Goal: Information Seeking & Learning: Learn about a topic

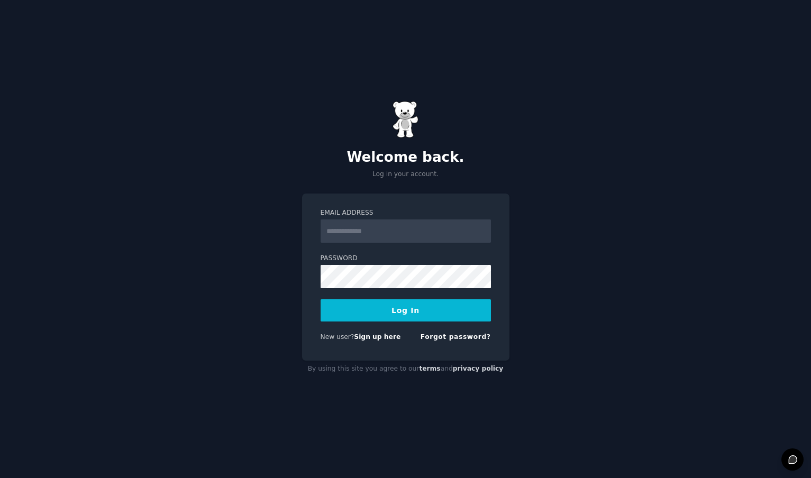
click at [456, 223] on input "Email Address" at bounding box center [406, 231] width 170 height 23
type input "**********"
click at [431, 305] on button "Log In" at bounding box center [406, 310] width 170 height 22
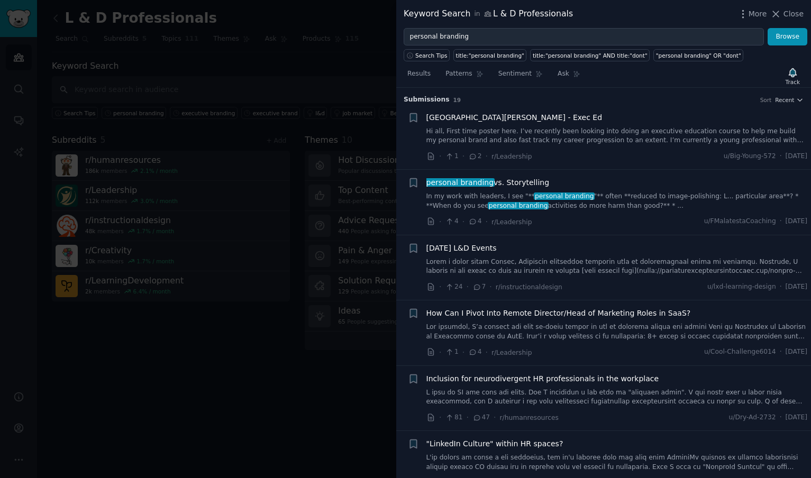
click at [546, 133] on link "Hi all, First time poster here. I’ve recently been looking into doing an execut…" at bounding box center [616, 136] width 381 height 19
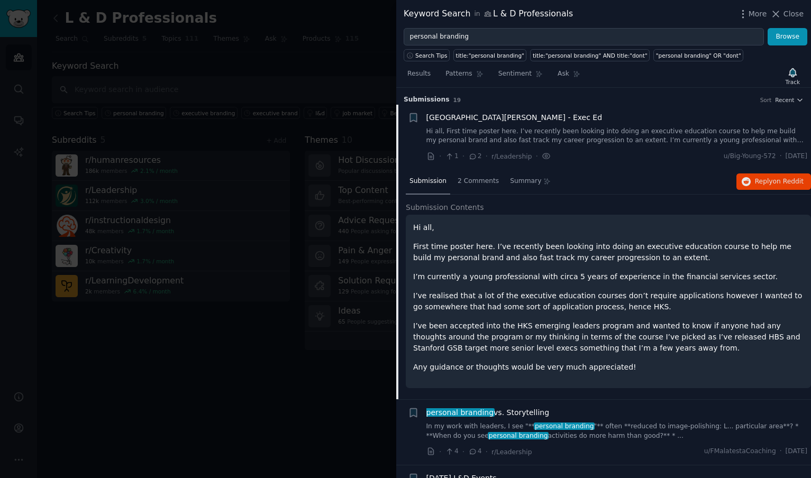
scroll to position [16, 0]
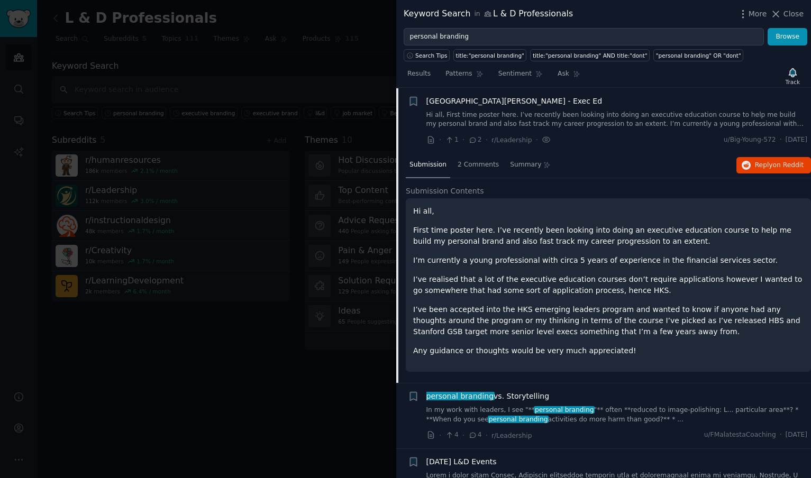
click at [581, 126] on link "Hi all, First time poster here. I’ve recently been looking into doing an execut…" at bounding box center [616, 120] width 381 height 19
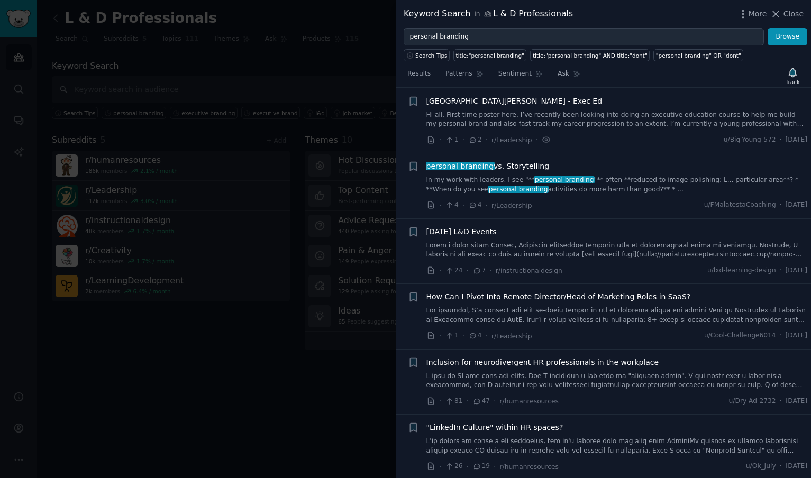
click at [601, 120] on link "Hi all, First time poster here. I’ve recently been looking into doing an execut…" at bounding box center [616, 120] width 381 height 19
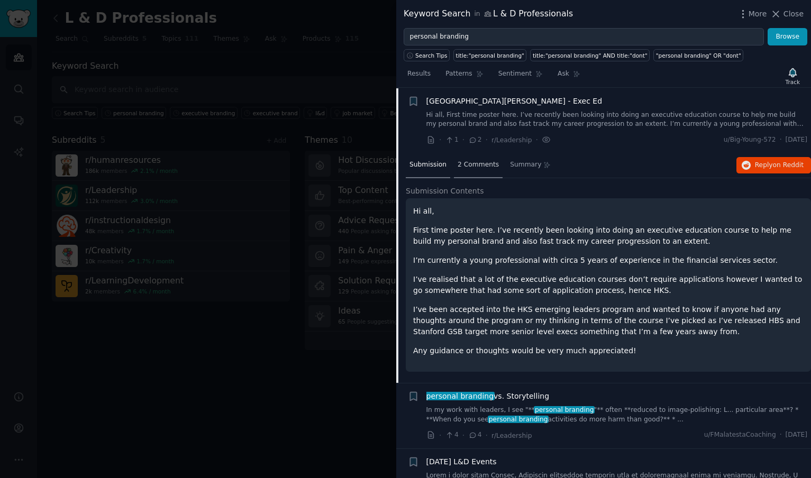
click at [490, 161] on span "2 Comments" at bounding box center [478, 165] width 41 height 10
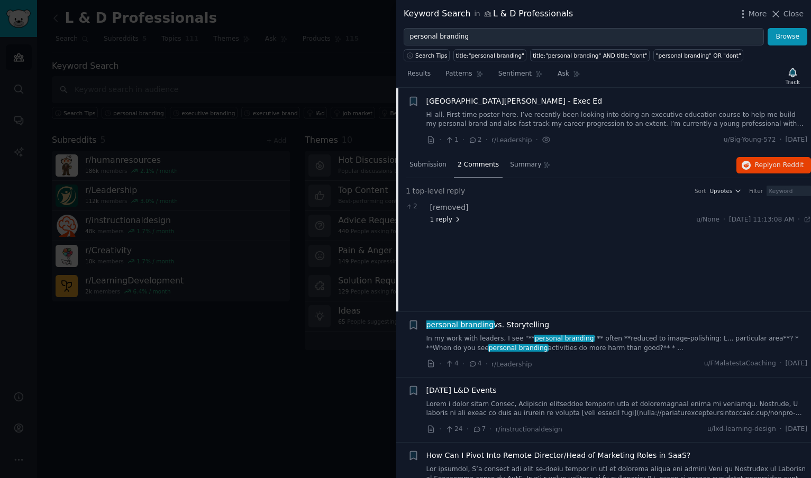
click at [455, 219] on icon at bounding box center [457, 219] width 7 height 7
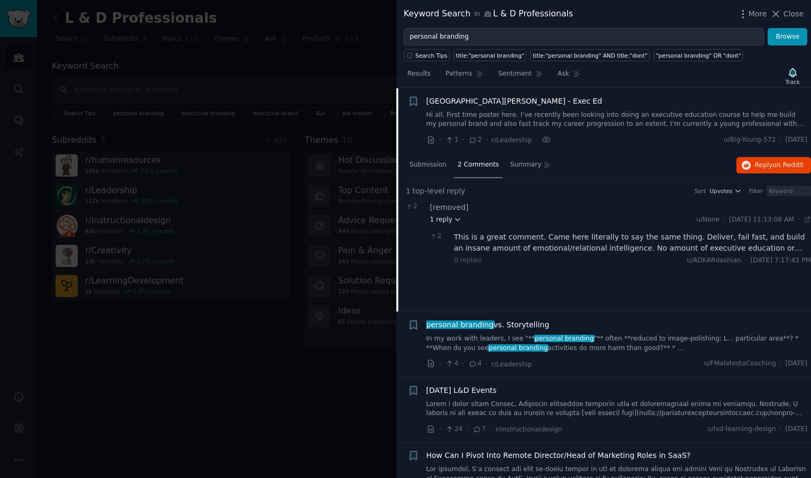
click at [455, 218] on icon at bounding box center [457, 219] width 7 height 7
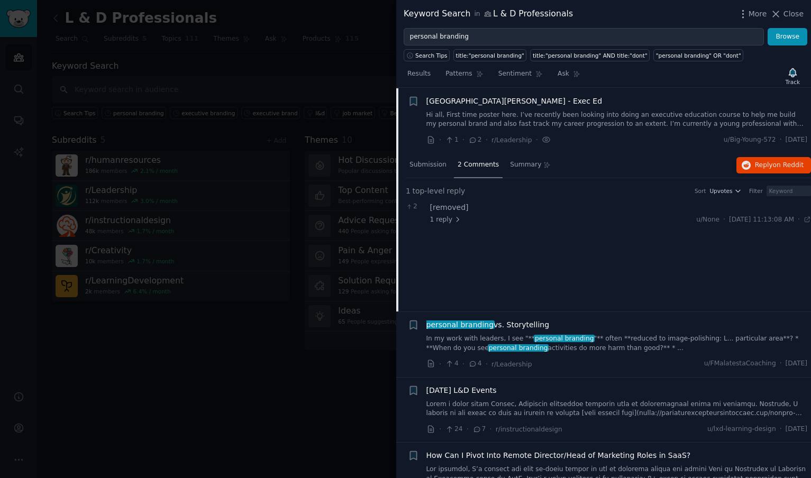
click at [602, 118] on link "Hi all, First time poster here. I’ve recently been looking into doing an execut…" at bounding box center [616, 120] width 381 height 19
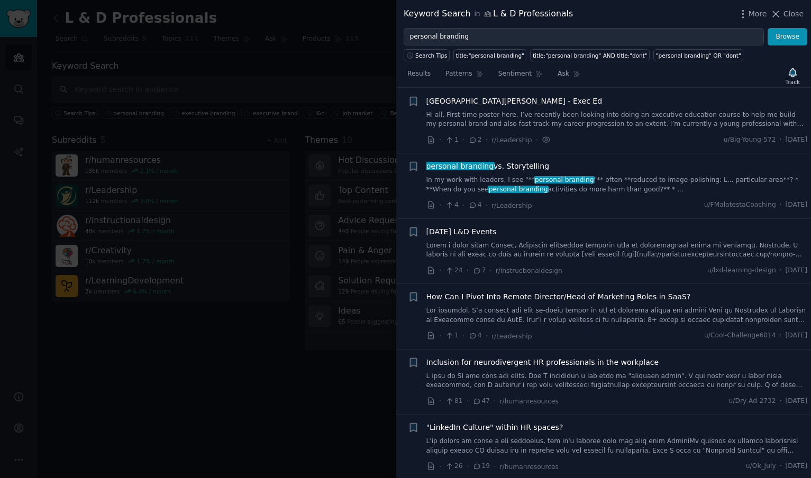
click at [614, 194] on div "personal branding vs. Storytelling In my work with leaders, I see "** personal …" at bounding box center [616, 186] width 381 height 50
click at [610, 184] on link "In my work with leaders, I see "** personal branding "** often **reduced to ima…" at bounding box center [616, 185] width 381 height 19
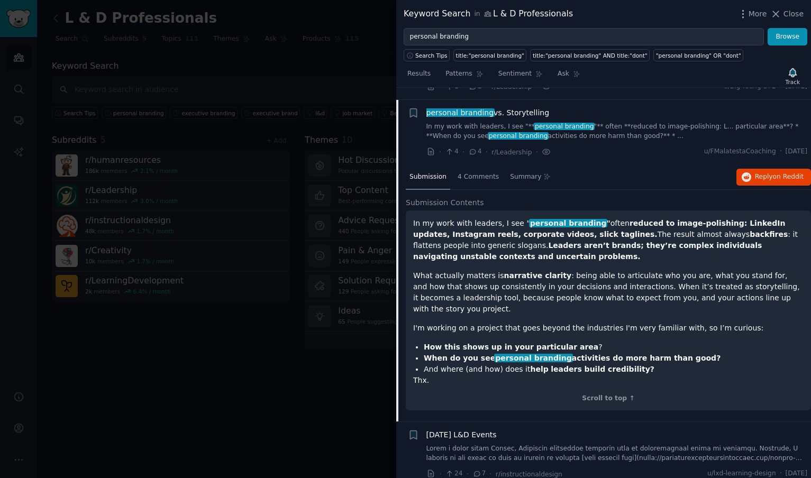
scroll to position [82, 0]
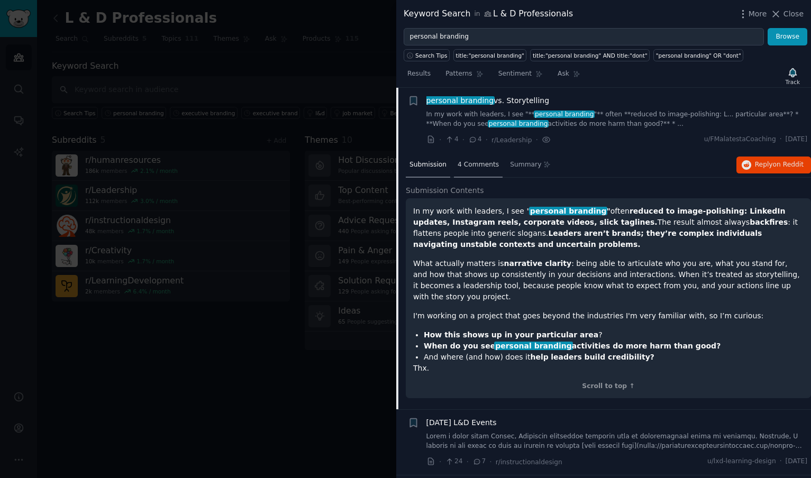
click at [473, 164] on span "4 Comments" at bounding box center [478, 165] width 41 height 10
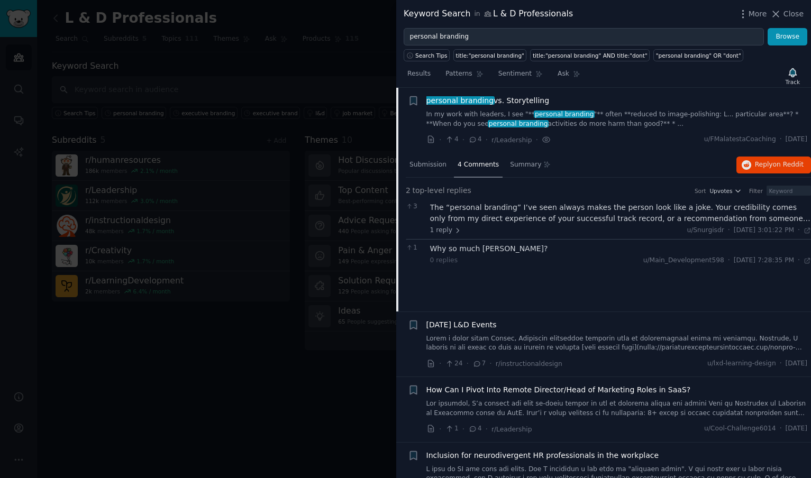
click at [467, 220] on div "The “personal branding” I’ve seen always makes the person look like a joke. You…" at bounding box center [620, 213] width 381 height 22
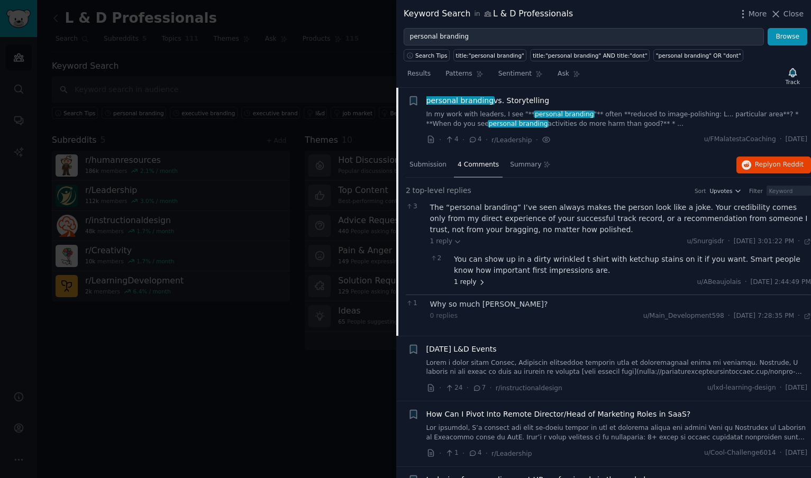
click at [462, 282] on span "1 reply" at bounding box center [470, 283] width 32 height 10
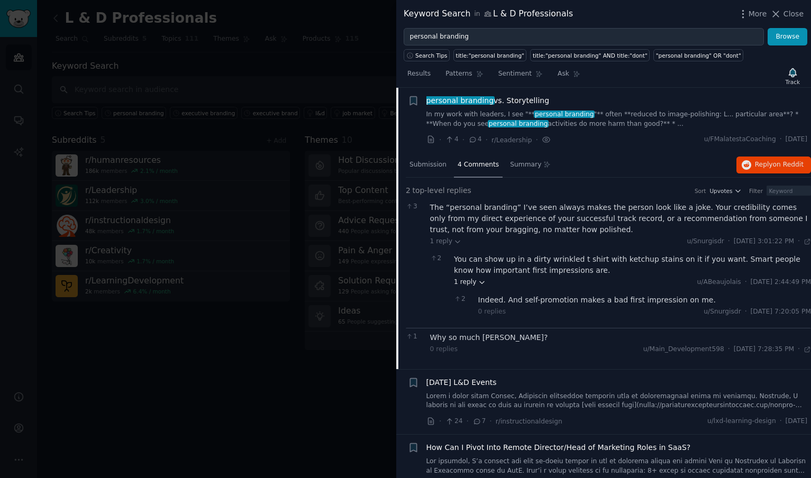
click at [462, 282] on span "1 reply" at bounding box center [470, 283] width 32 height 10
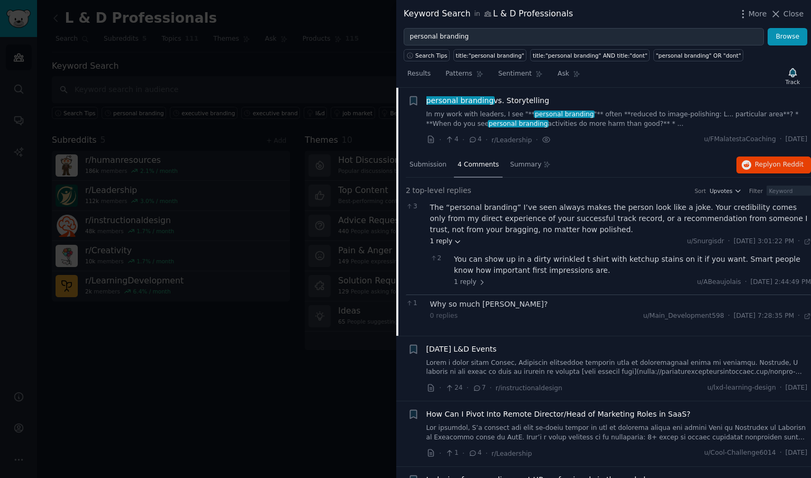
click at [447, 244] on span "1 reply" at bounding box center [446, 242] width 32 height 10
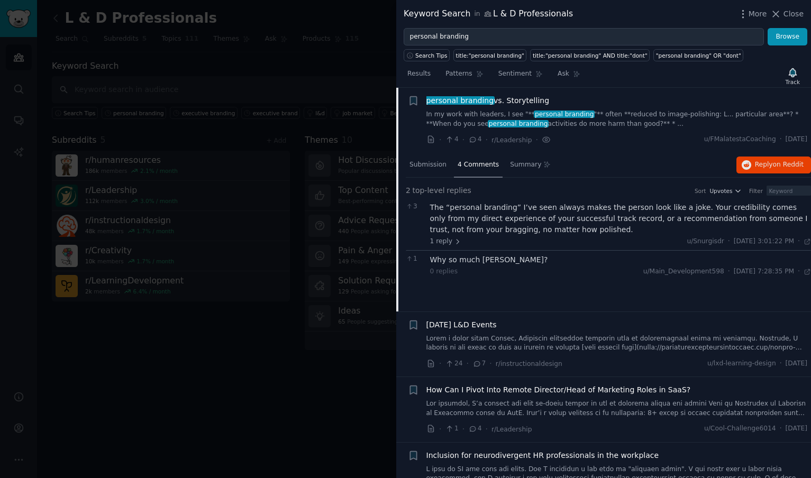
click at [450, 168] on nav "Submission 4 Comments Summary" at bounding box center [480, 165] width 149 height 25
click at [441, 164] on span "Submission" at bounding box center [427, 165] width 37 height 10
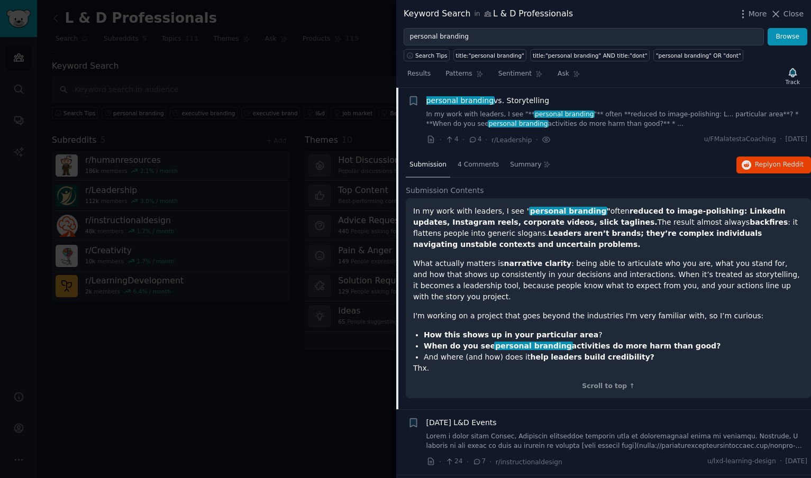
click at [441, 165] on span "Submission" at bounding box center [427, 165] width 37 height 10
click at [440, 167] on span "Submission" at bounding box center [427, 165] width 37 height 10
click at [413, 96] on icon "button" at bounding box center [413, 100] width 11 height 11
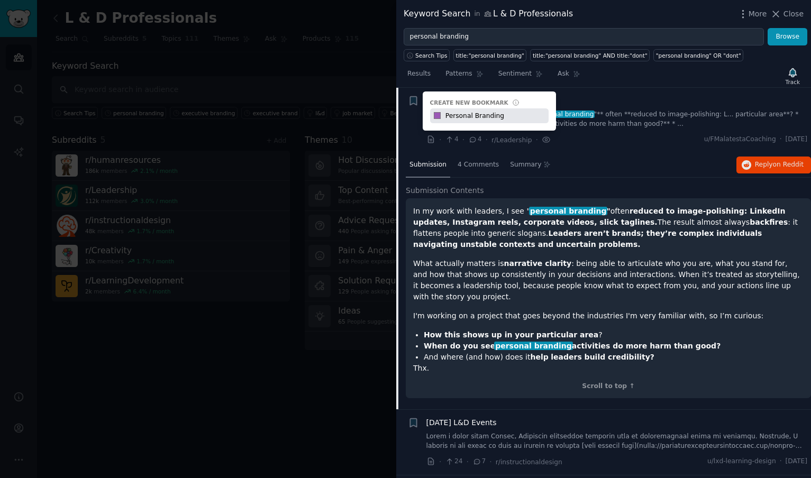
type input "Personal Branding"
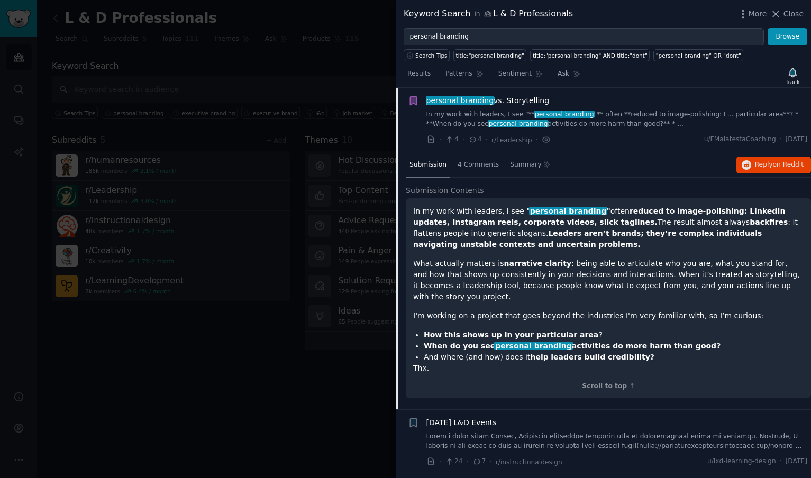
click at [570, 96] on div "personal branding vs. Storytelling" at bounding box center [616, 100] width 381 height 11
click at [536, 111] on span "personal branding" at bounding box center [564, 114] width 61 height 7
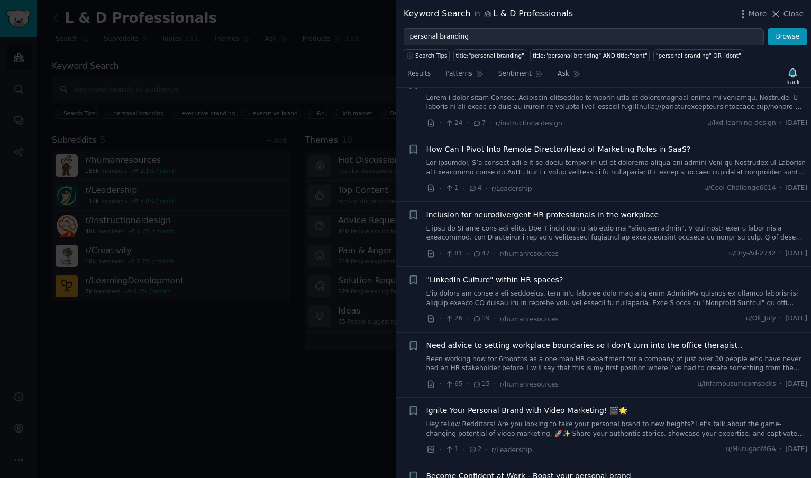
scroll to position [164, 0]
click at [532, 233] on link at bounding box center [616, 233] width 381 height 19
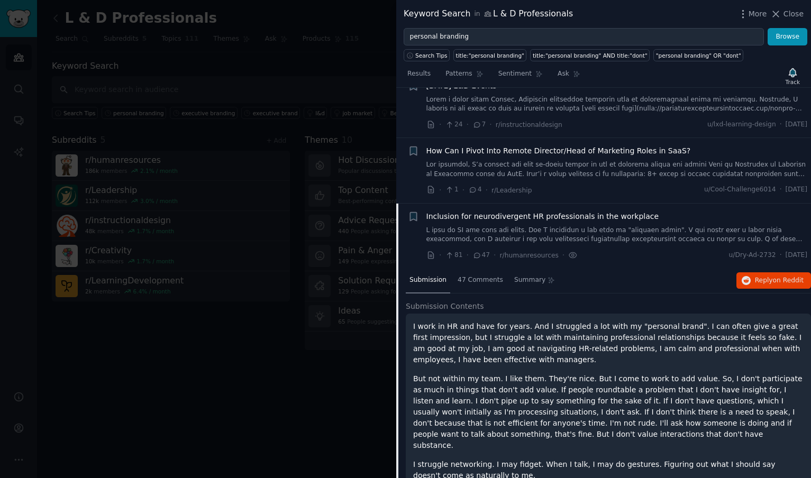
scroll to position [164, 0]
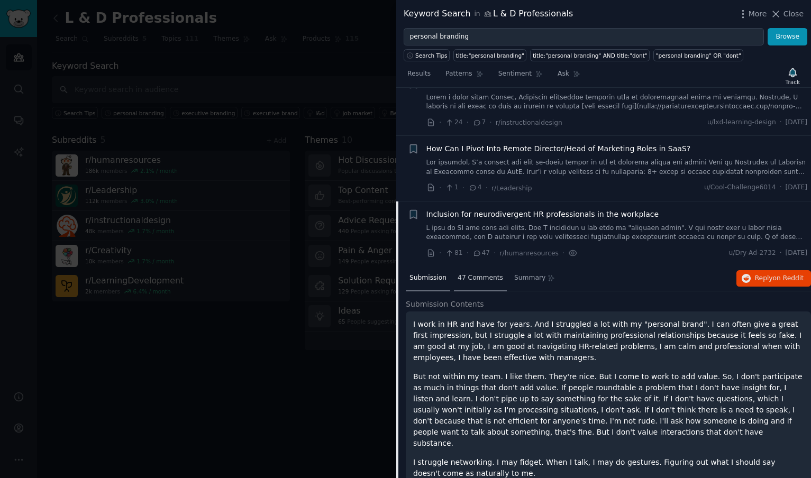
click at [470, 273] on span "47 Comments" at bounding box center [480, 278] width 45 height 10
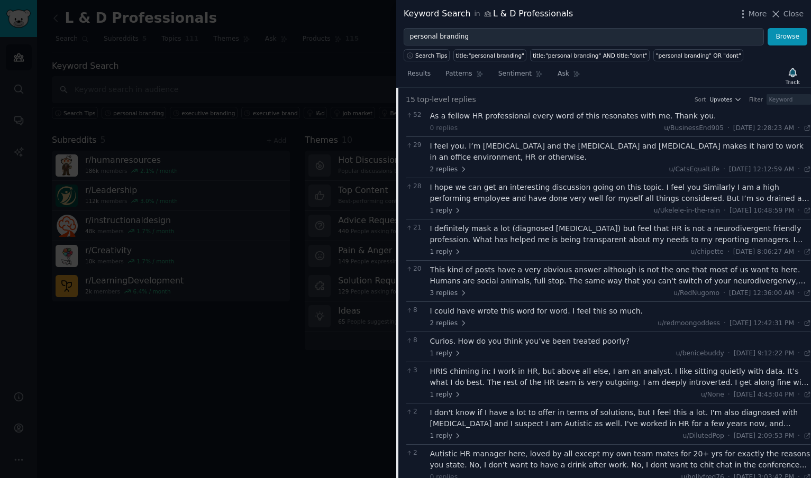
scroll to position [371, 0]
click at [460, 168] on icon at bounding box center [463, 167] width 7 height 7
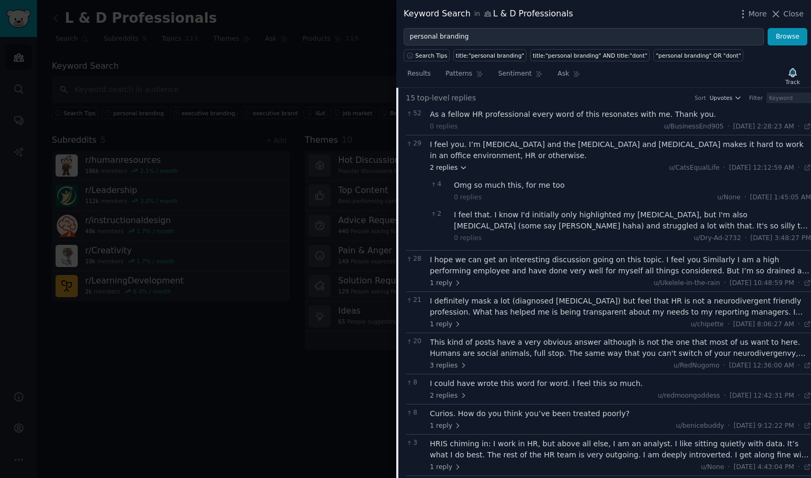
click at [460, 168] on icon at bounding box center [463, 167] width 7 height 7
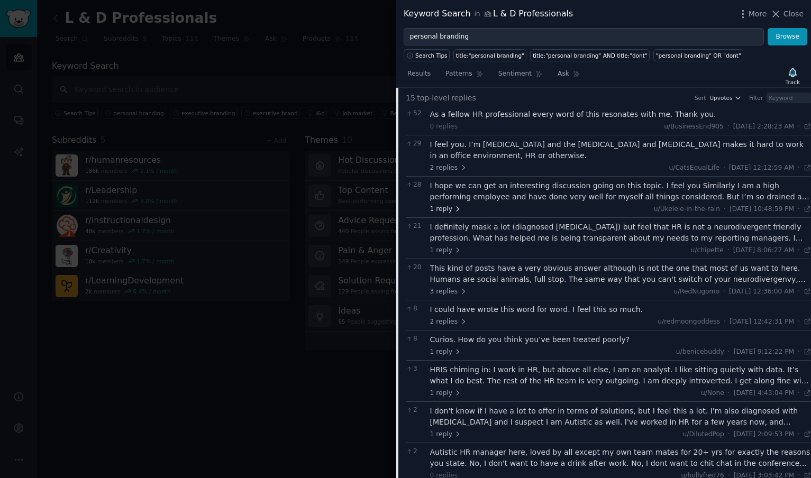
click at [454, 207] on icon at bounding box center [457, 208] width 7 height 7
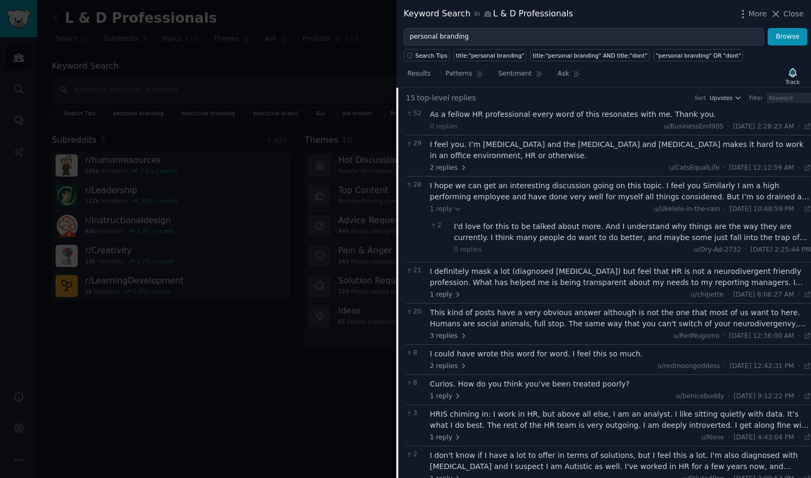
click at [463, 196] on div "I hope we can get an interesting discussion going on this topic. I feel you Sim…" at bounding box center [620, 191] width 381 height 22
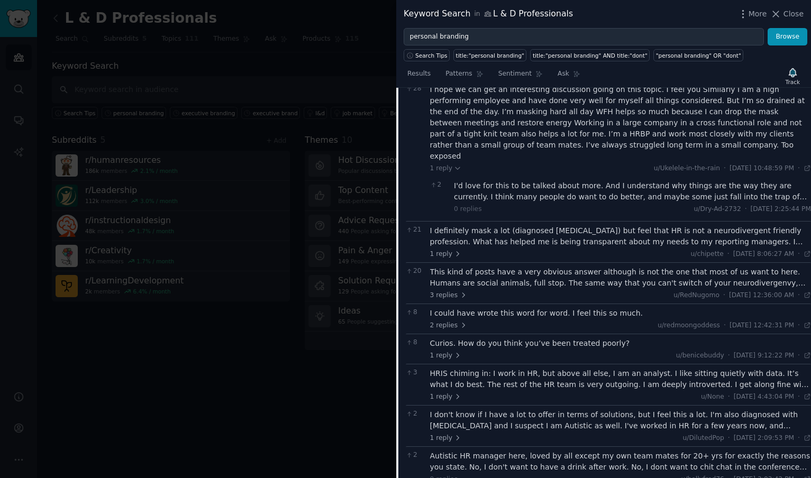
scroll to position [469, 0]
click at [460, 223] on div "I definitely mask a lot (diagnosed ADHD-PI) but feel that HR is not a neurodive…" at bounding box center [620, 234] width 381 height 22
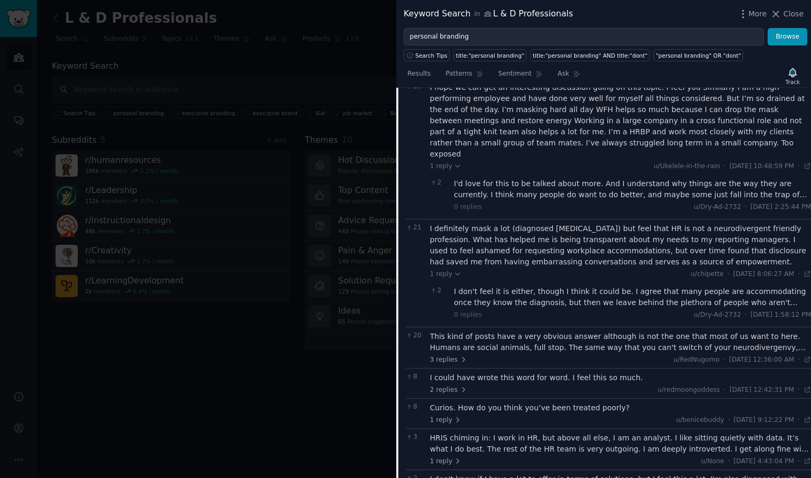
click at [491, 294] on div "I don't feel it is either, though I think it could be. I agree that many people…" at bounding box center [632, 297] width 357 height 22
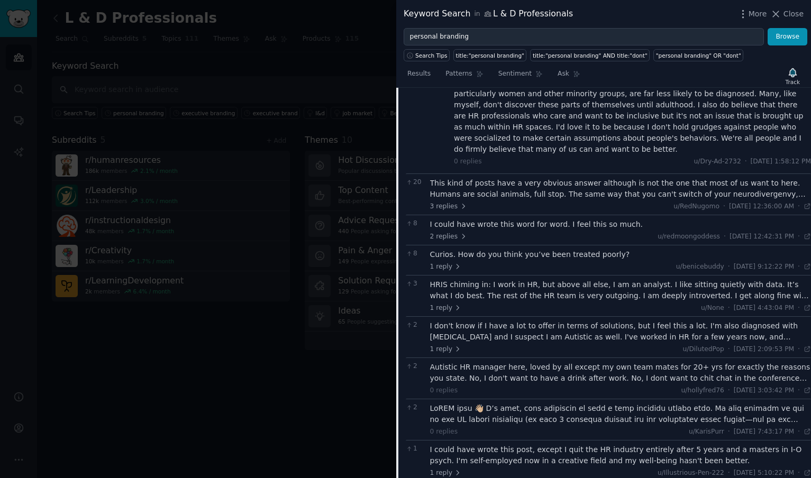
scroll to position [724, 0]
click at [525, 176] on div "This kind of posts have a very obvious answer although is not the one that most…" at bounding box center [620, 187] width 381 height 22
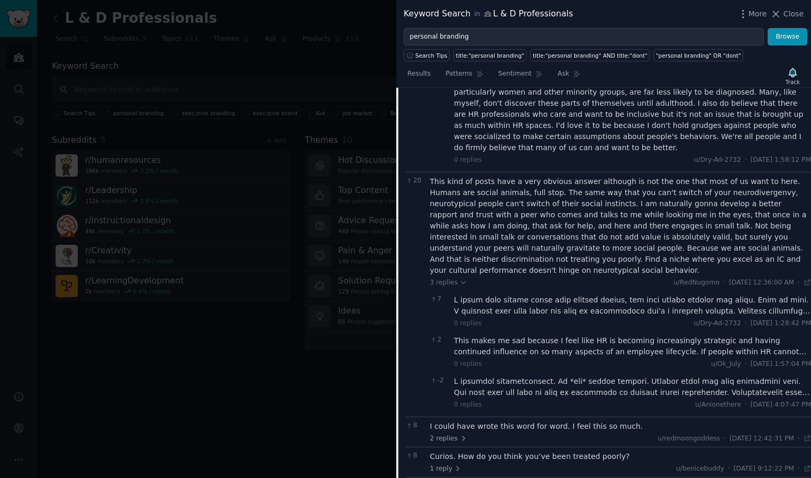
click at [552, 295] on div at bounding box center [632, 306] width 357 height 22
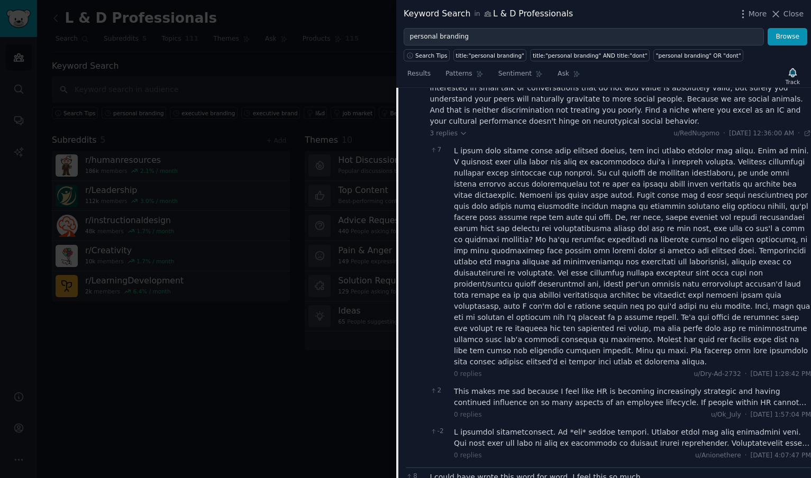
scroll to position [880, 0]
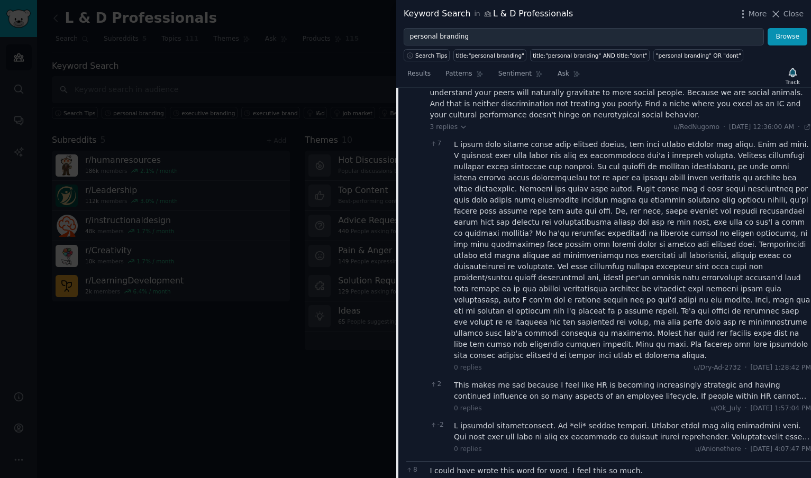
click at [582, 420] on div at bounding box center [632, 431] width 357 height 22
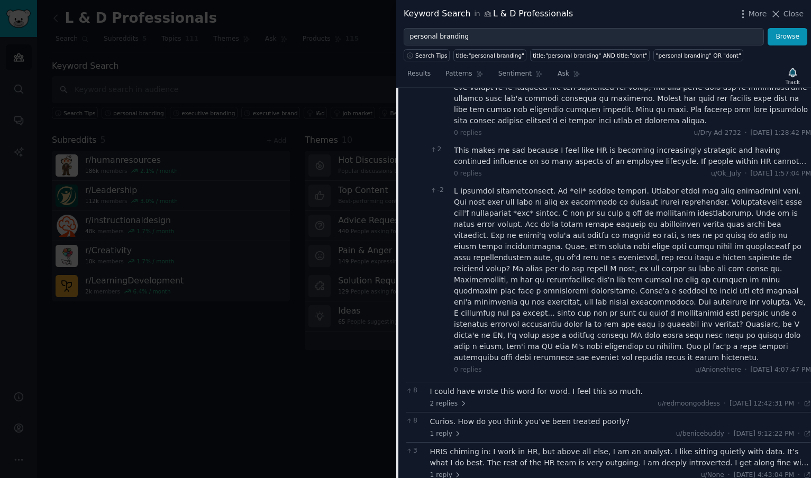
scroll to position [1117, 0]
click at [793, 16] on span "Close" at bounding box center [793, 13] width 20 height 11
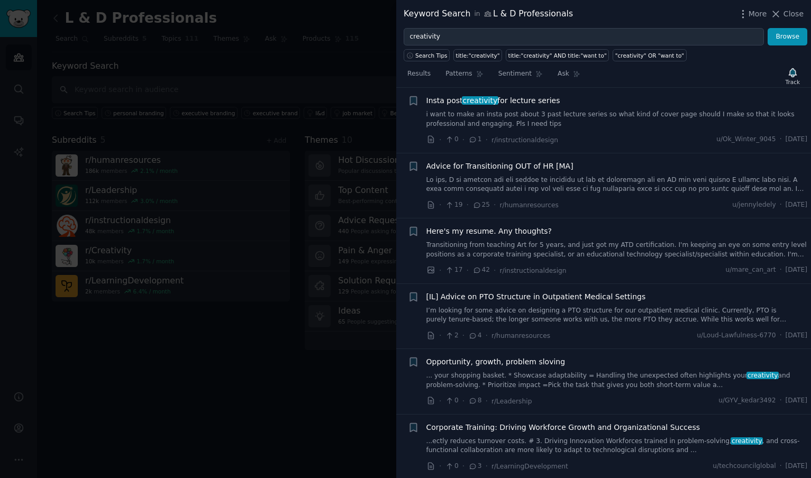
scroll to position [84, 0]
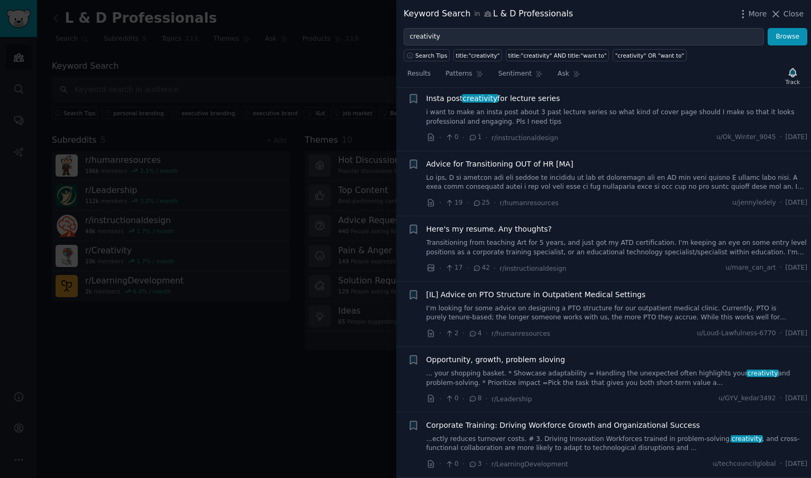
click at [584, 244] on link "Transitioning from teaching Art for 5 years, and just got my ATD certification.…" at bounding box center [616, 248] width 381 height 19
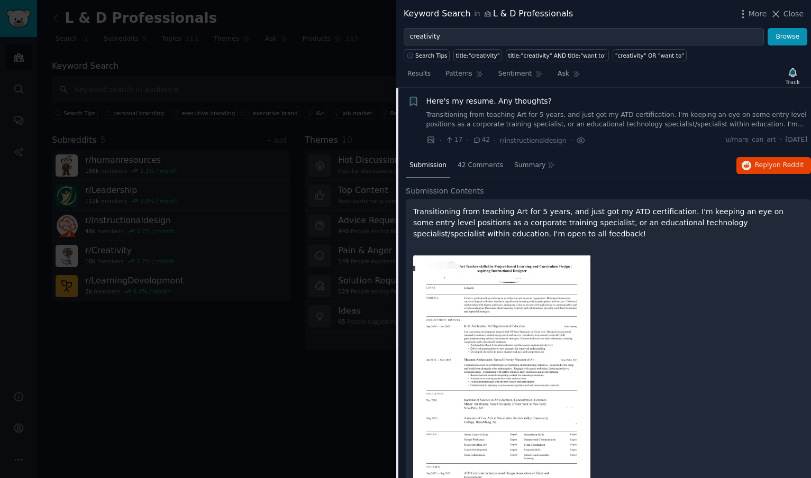
scroll to position [213, 0]
click at [595, 126] on link "Transitioning from teaching Art for 5 years, and just got my ATD certification.…" at bounding box center [616, 119] width 381 height 19
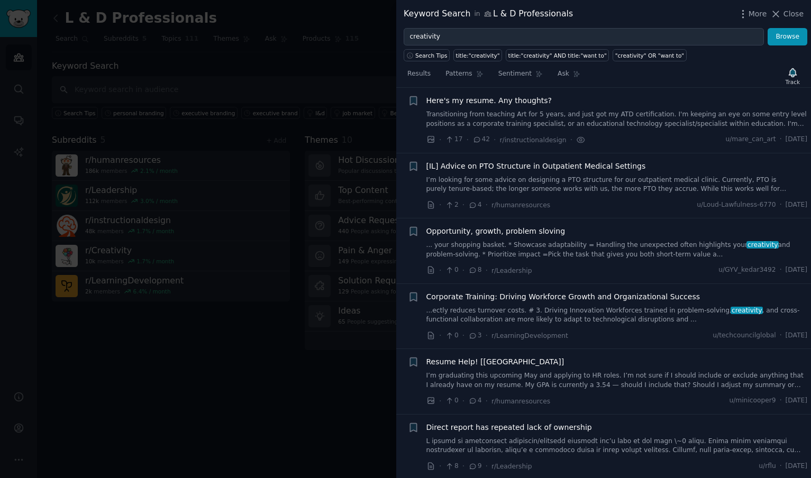
click at [595, 126] on link "Transitioning from teaching Art for 5 years, and just got my ATD certification.…" at bounding box center [616, 119] width 381 height 19
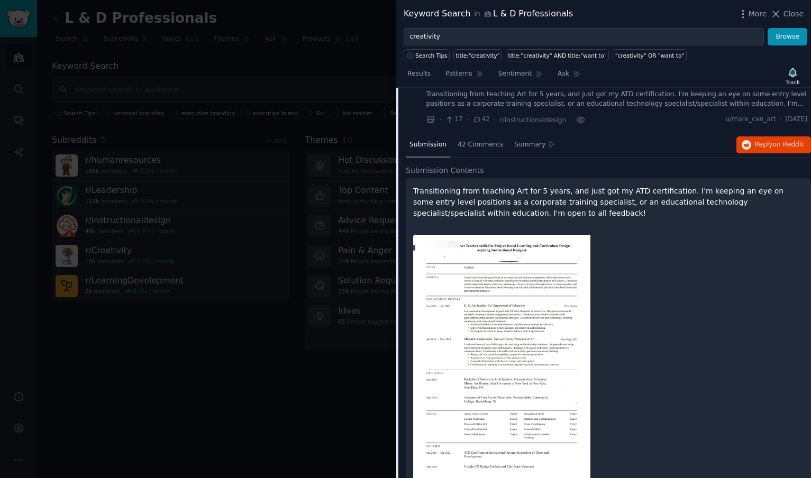
scroll to position [172, 0]
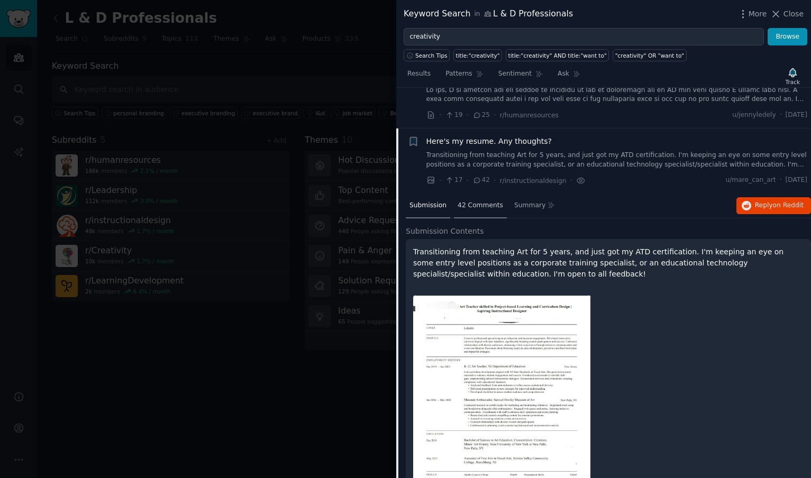
click at [480, 210] on div "42 Comments" at bounding box center [480, 206] width 53 height 25
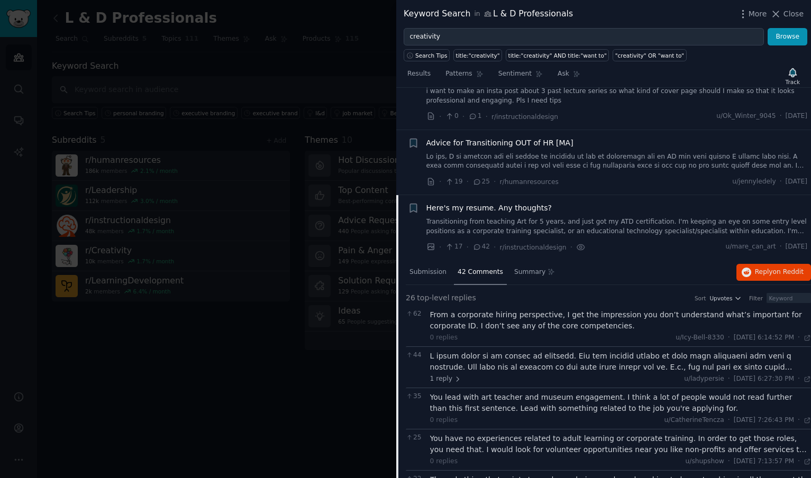
scroll to position [97, 0]
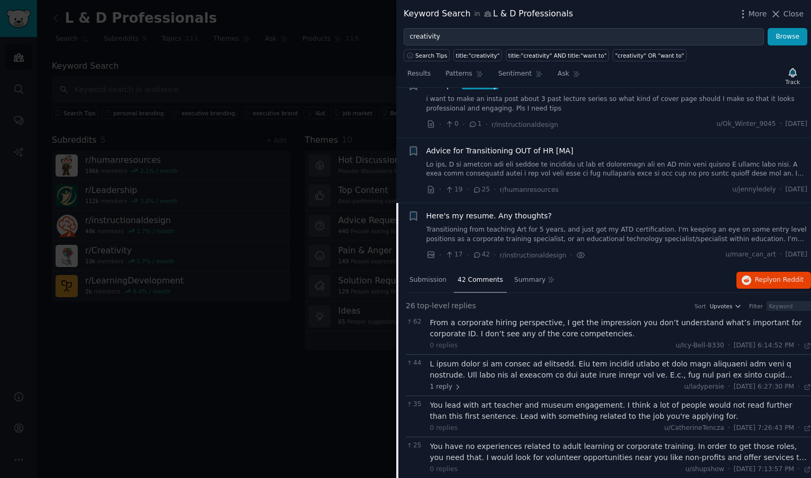
click at [492, 236] on link "Transitioning from teaching Art for 5 years, and just got my ATD certification.…" at bounding box center [616, 234] width 381 height 19
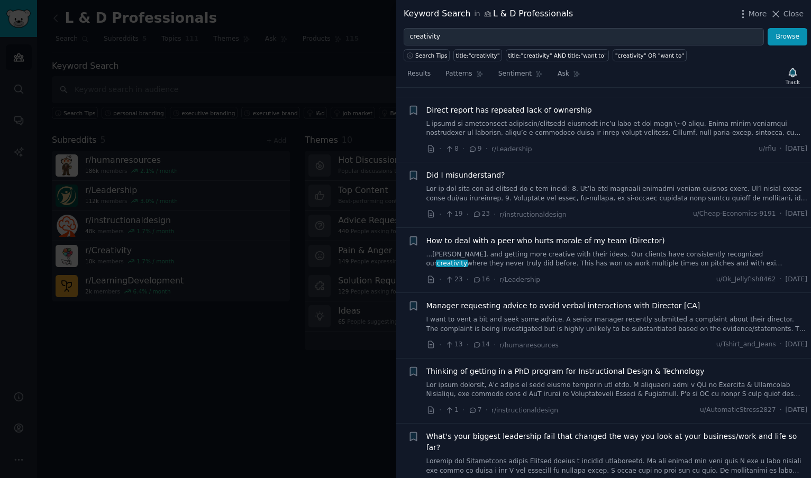
scroll to position [533, 0]
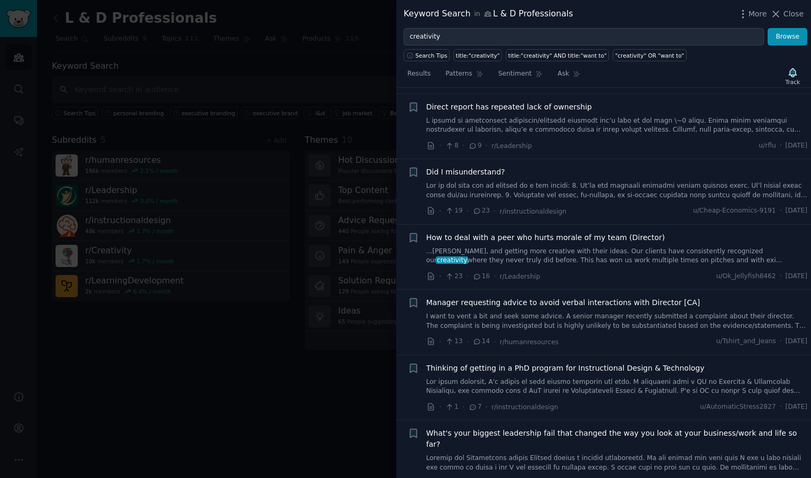
click at [592, 135] on div "Direct report has repeated lack of ownership · 8 · 9 · r/Leadership u/rflu · Sa…" at bounding box center [616, 127] width 381 height 50
click at [586, 130] on link at bounding box center [616, 125] width 381 height 19
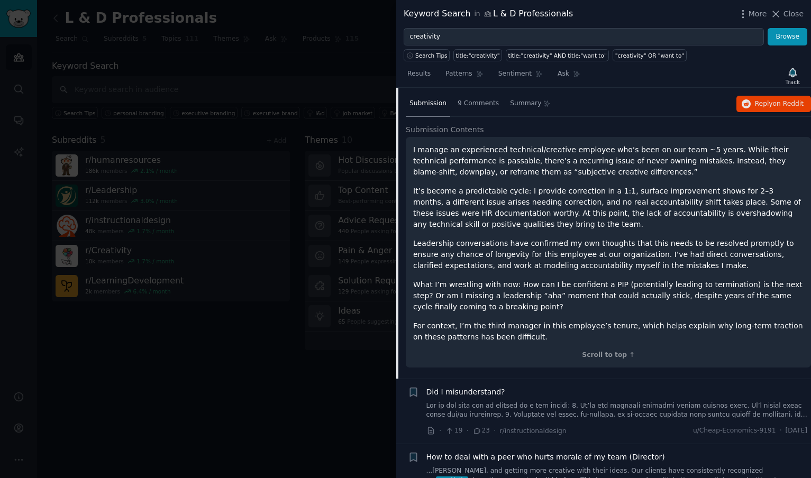
scroll to position [601, 0]
click at [483, 103] on span "9 Comments" at bounding box center [478, 103] width 41 height 10
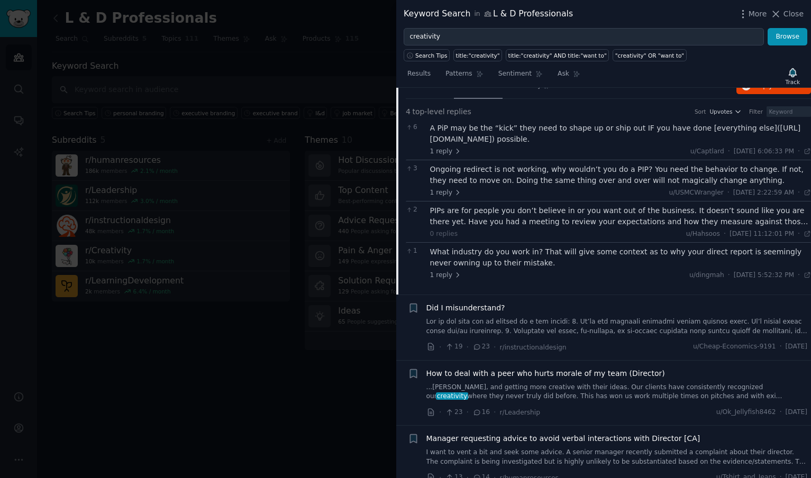
scroll to position [625, 0]
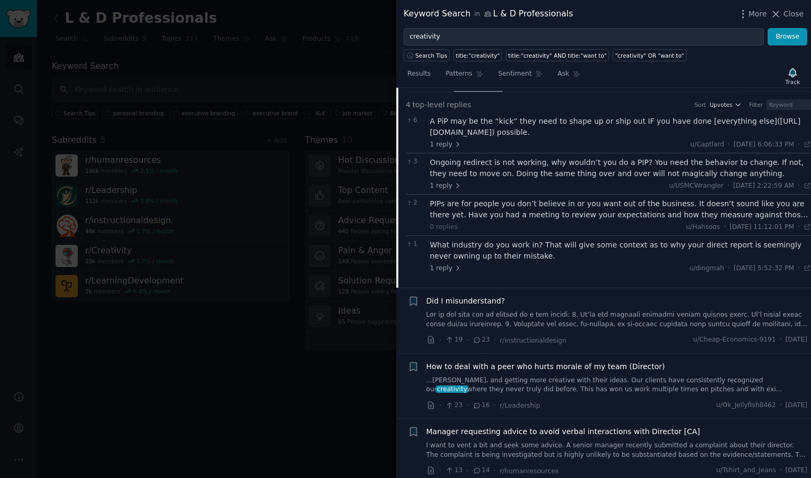
click at [453, 255] on div "What industry do you work in? That will give some context as to why your direct…" at bounding box center [620, 251] width 381 height 22
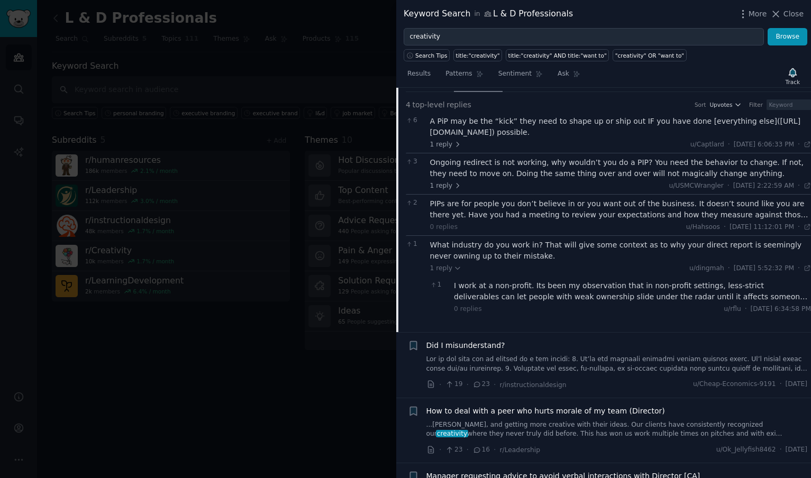
click at [480, 295] on div "I work at a non-profit. Its been my observation that in non-profit settings, le…" at bounding box center [632, 291] width 357 height 22
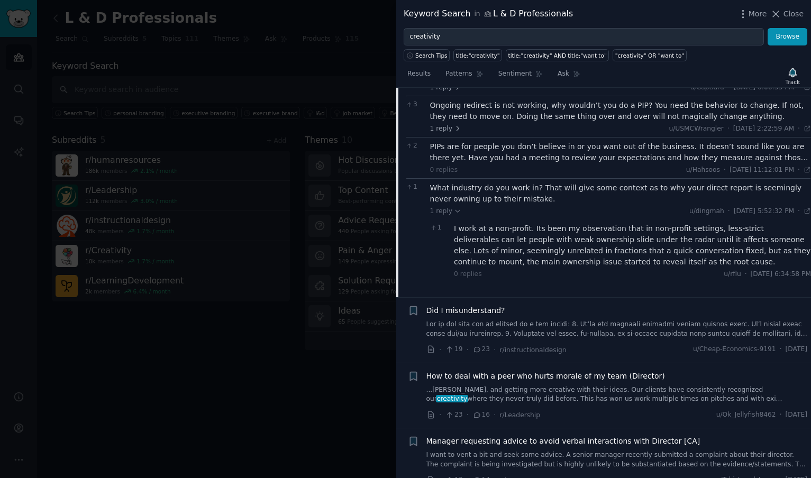
scroll to position [713, 0]
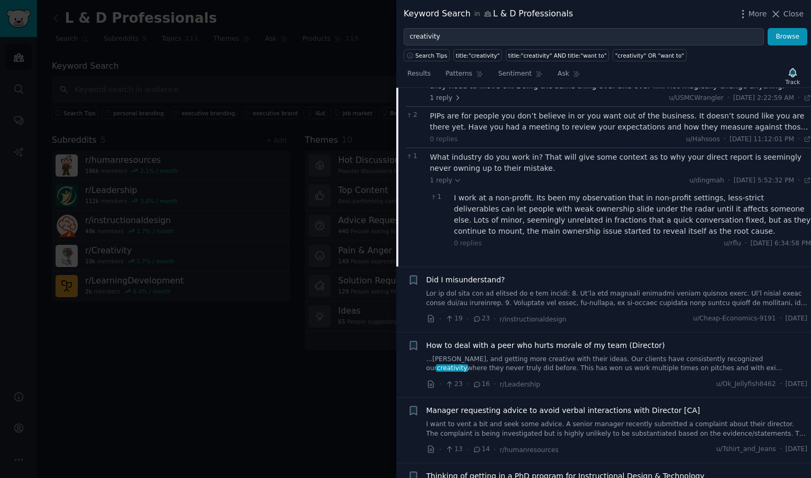
click at [521, 292] on link at bounding box center [616, 298] width 381 height 19
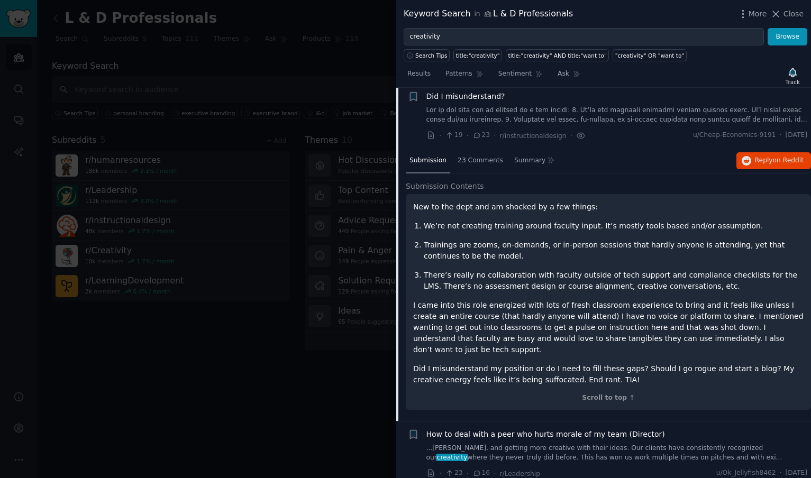
scroll to position [605, 0]
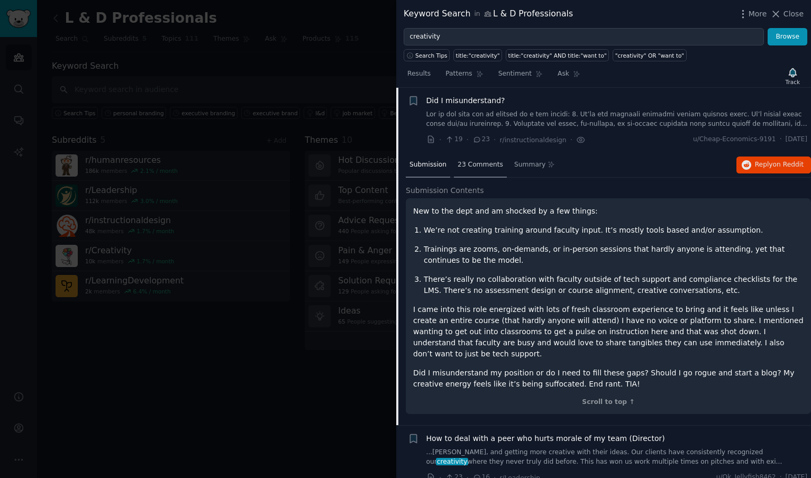
click at [486, 169] on span "23 Comments" at bounding box center [480, 165] width 45 height 10
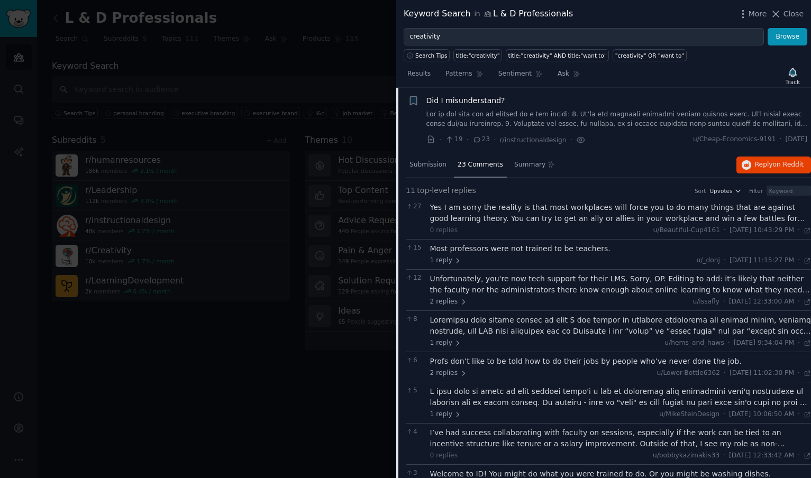
click at [542, 100] on div "Did I misunderstand?" at bounding box center [616, 100] width 381 height 11
click at [508, 122] on link at bounding box center [616, 119] width 381 height 19
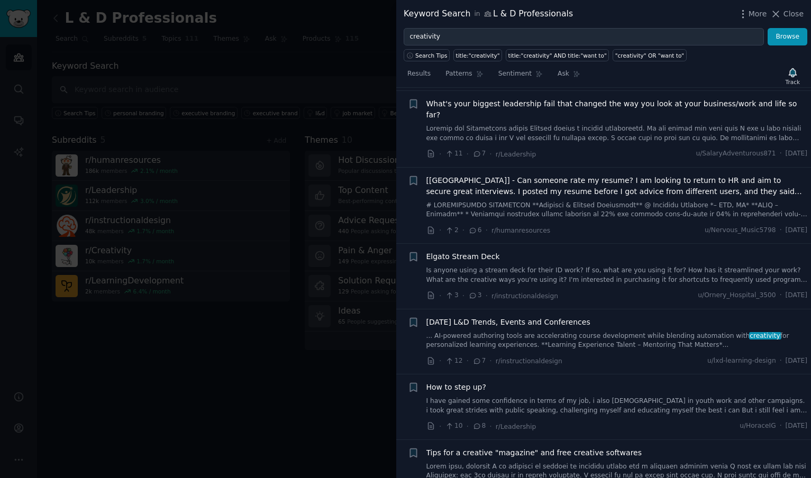
scroll to position [863, 0]
click at [508, 251] on div "Elgato Stream Deck Is anyone using a stream deck for their ID work? If so, what…" at bounding box center [616, 267] width 381 height 33
click at [506, 266] on link "Is anyone using a stream deck for their ID work? If so, what are you using it f…" at bounding box center [616, 275] width 381 height 19
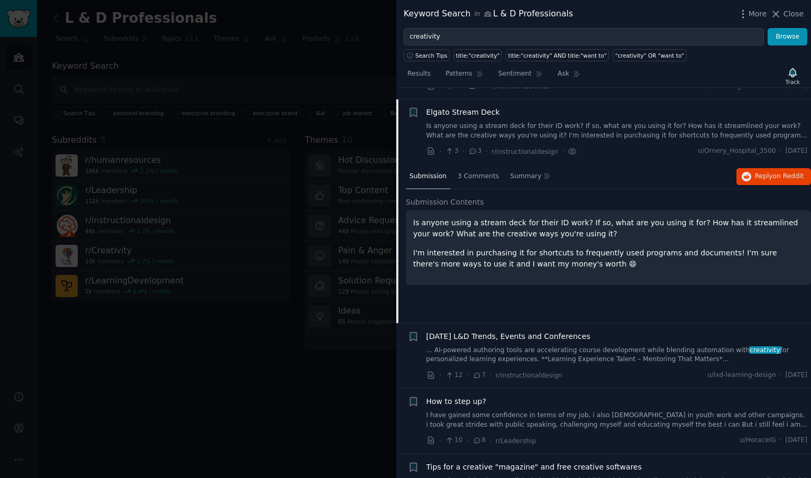
scroll to position [1008, 0]
click at [473, 171] on span "3 Comments" at bounding box center [478, 176] width 41 height 10
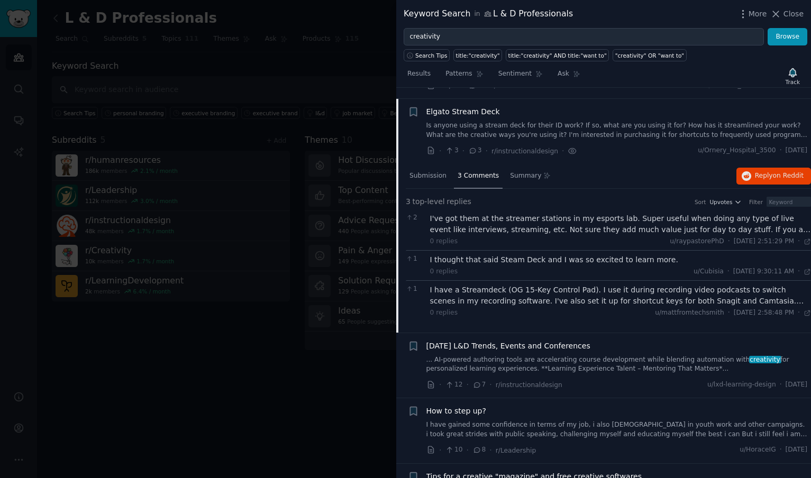
click at [472, 288] on div "I have a Streamdeck (OG 15-Key Control Pad). I use it during recording video po…" at bounding box center [620, 296] width 381 height 22
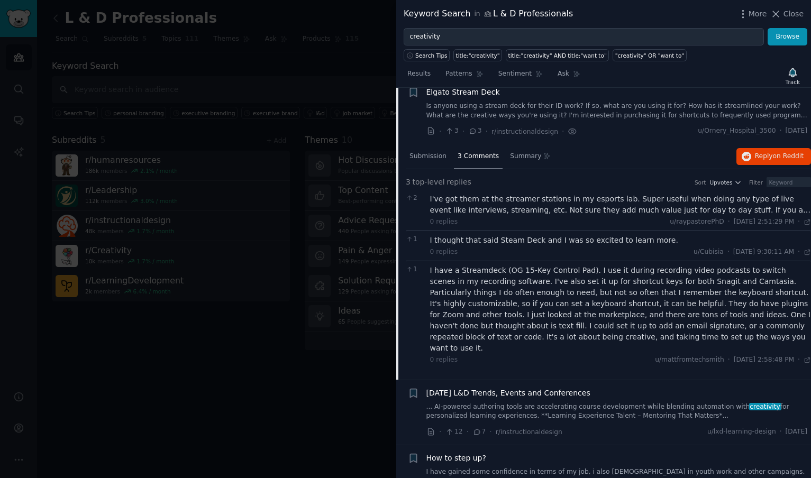
scroll to position [1037, 0]
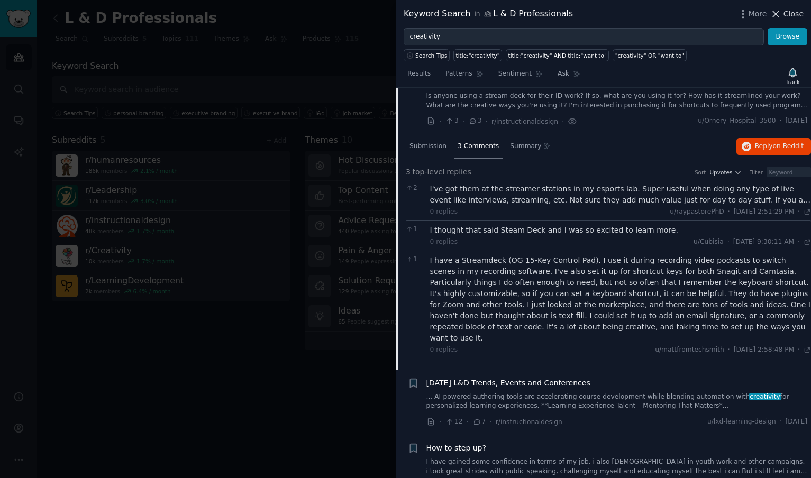
click at [781, 11] on icon at bounding box center [775, 13] width 11 height 11
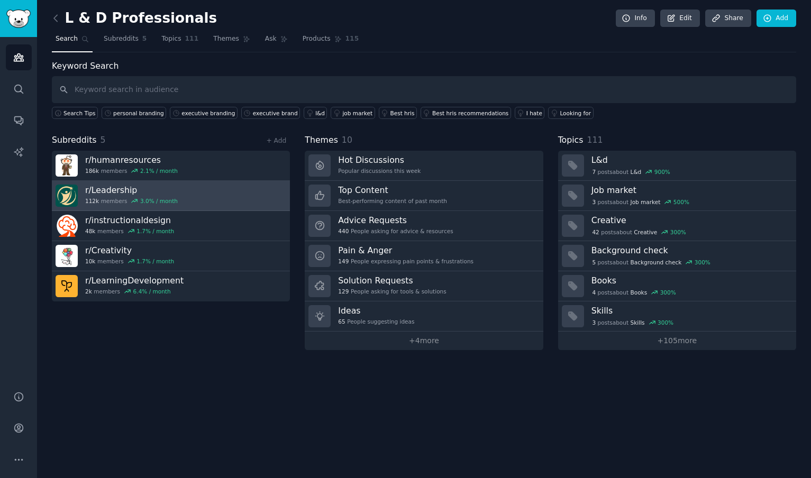
click at [210, 194] on link "r/ Leadership 112k members 3.0 % / month" at bounding box center [171, 196] width 238 height 30
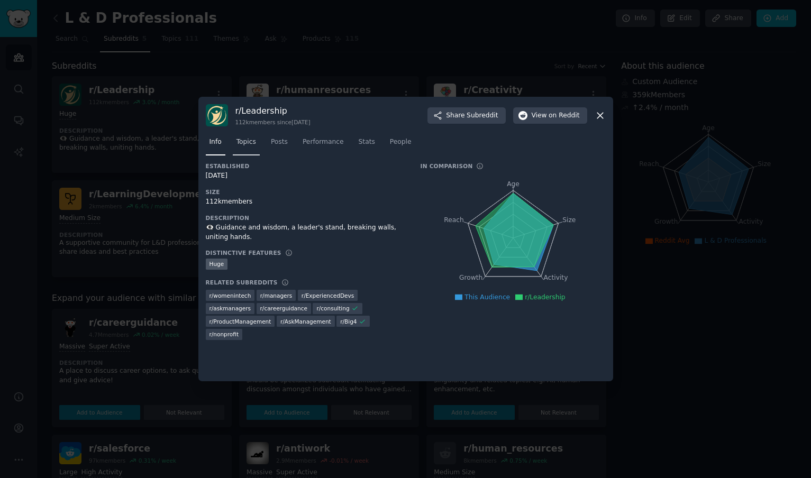
click at [250, 146] on span "Topics" at bounding box center [246, 143] width 20 height 10
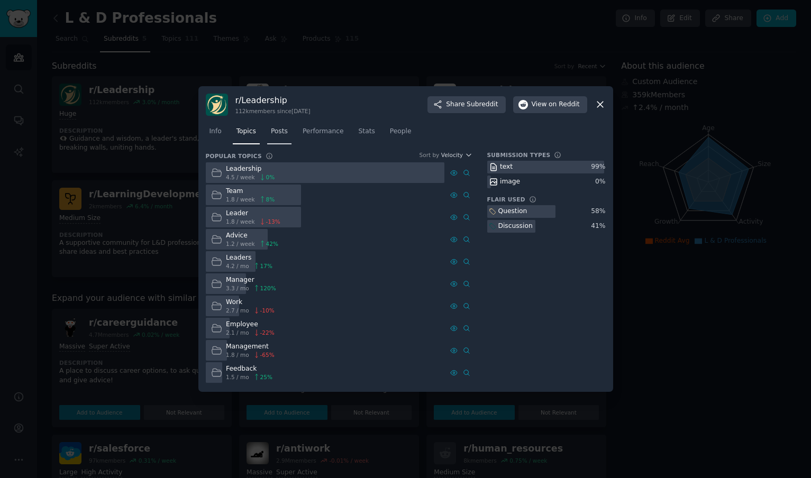
click at [287, 127] on span "Posts" at bounding box center [279, 132] width 17 height 10
